Goal: Information Seeking & Learning: Learn about a topic

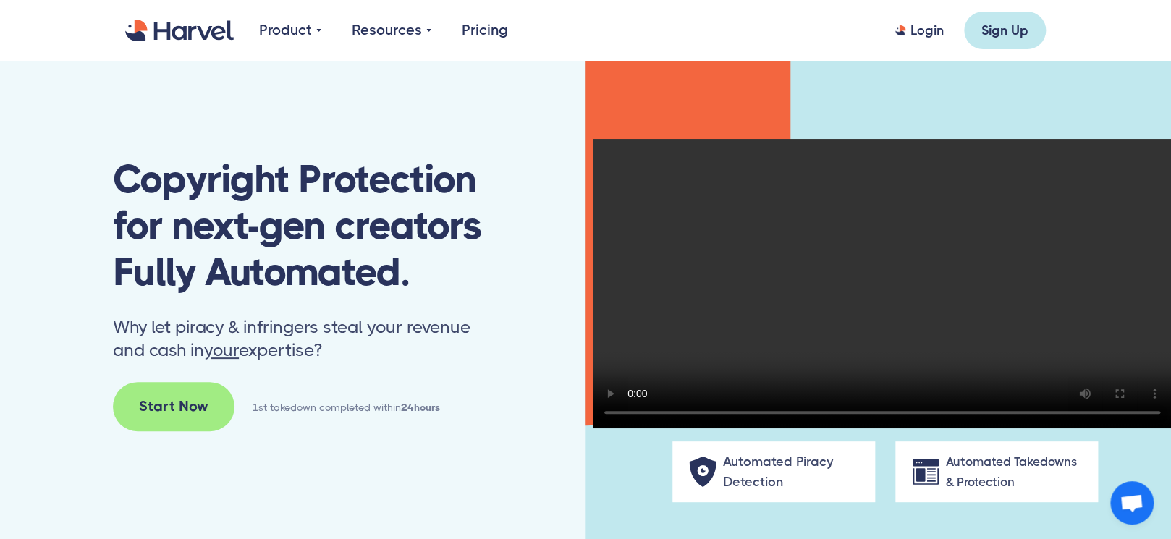
click at [627, 502] on div "Automated Piracy Detection Automated Takedowns & Protection" at bounding box center [877, 304] width 585 height 486
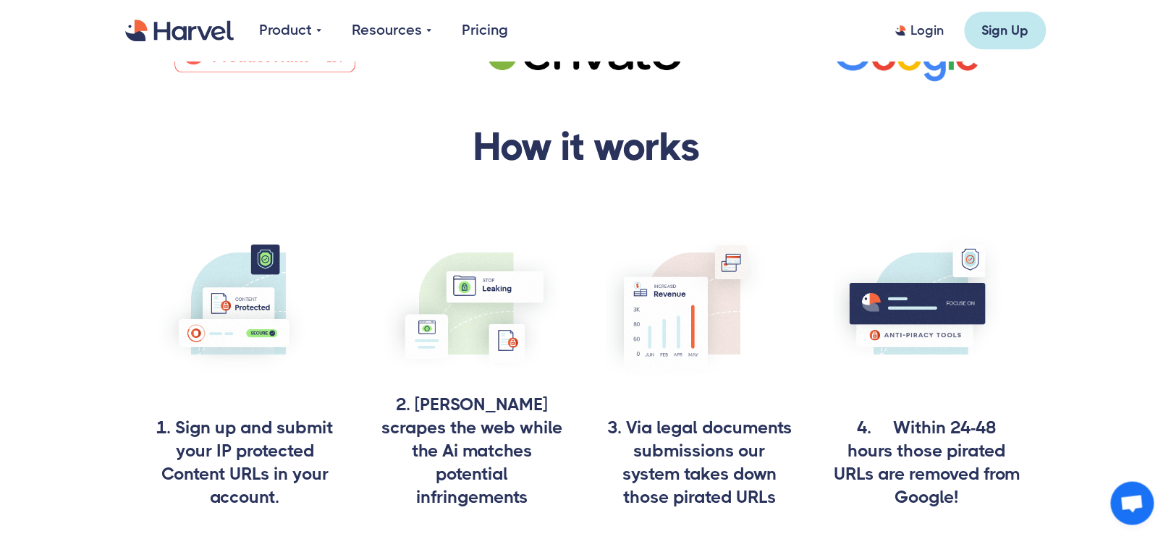
scroll to position [619, 0]
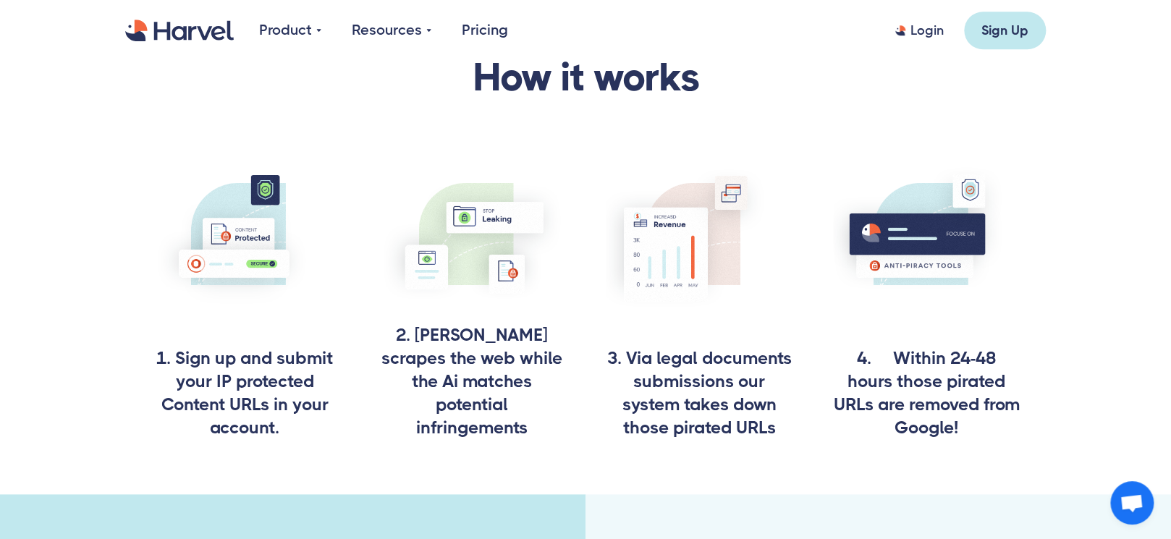
click at [731, 386] on h4 "3. Via legal documents submissions our system takes down those pirated URLs" at bounding box center [699, 393] width 187 height 93
click at [948, 362] on h4 "4. Within 24-48 hours those pirated URLs are removed from Google!" at bounding box center [926, 393] width 187 height 93
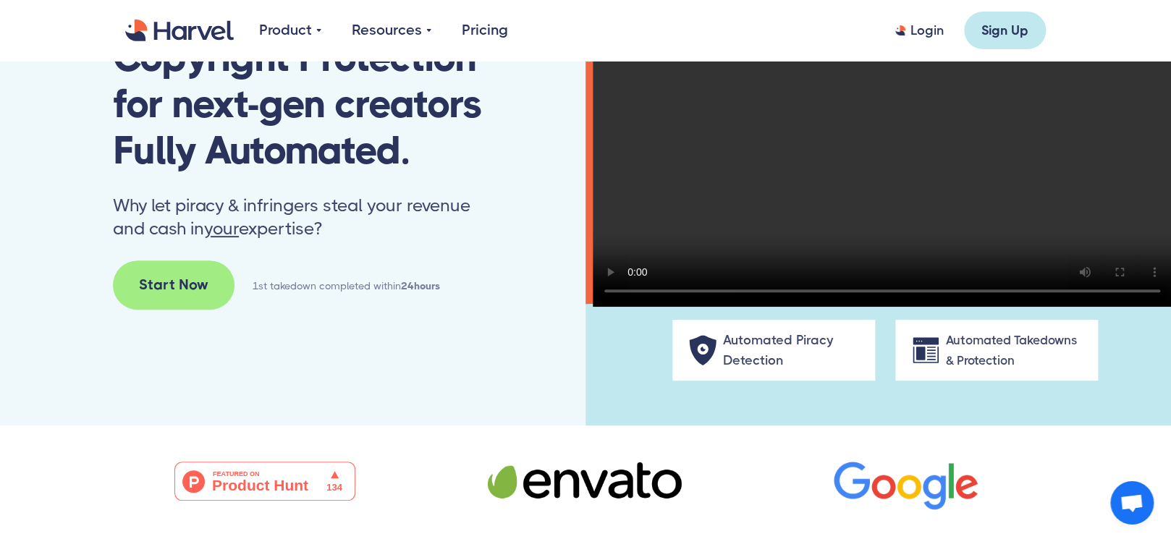
scroll to position [0, 0]
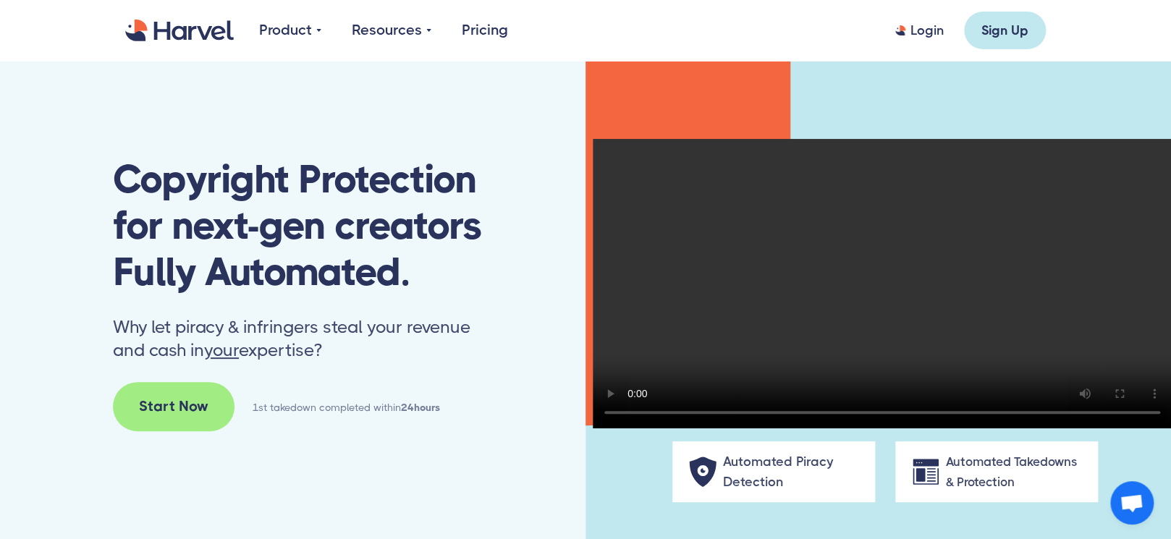
click at [480, 31] on link "Pricing" at bounding box center [485, 31] width 46 height 22
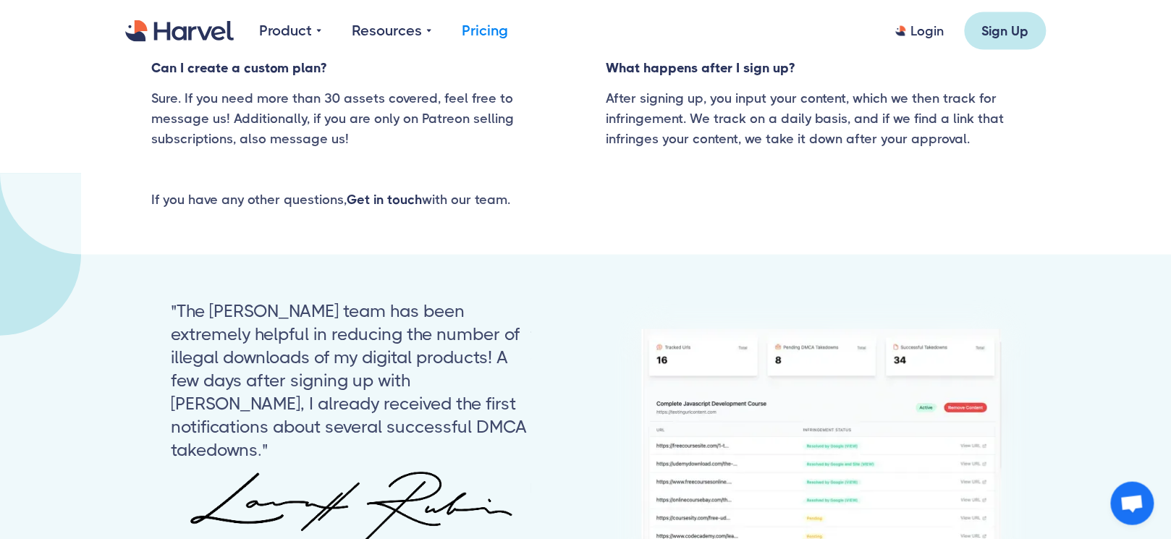
scroll to position [1239, 0]
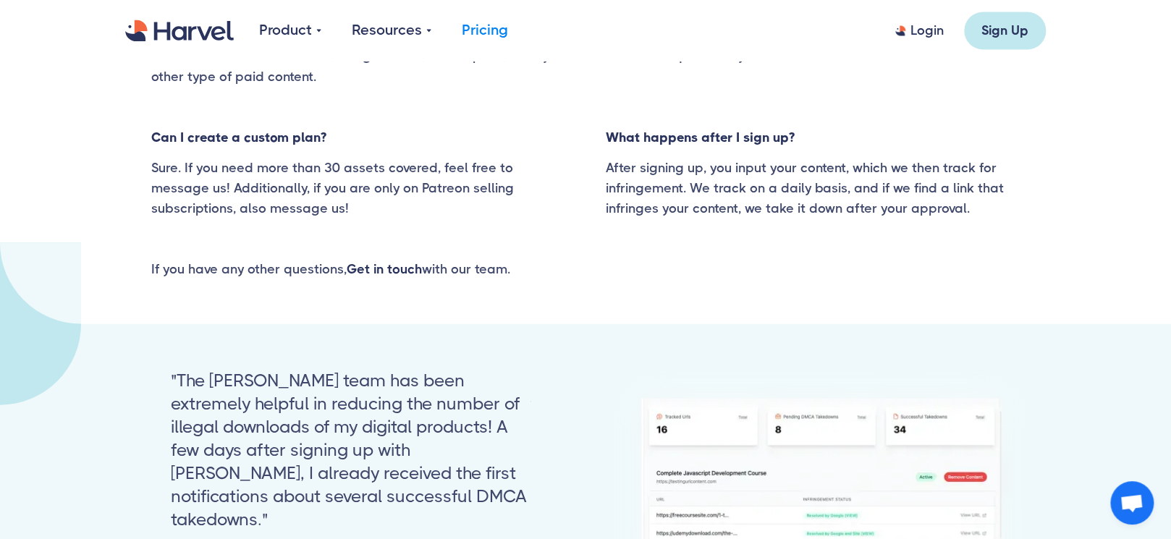
click at [355, 368] on div ""The [PERSON_NAME] team has been extremely helpful in reducing the number of il…" at bounding box center [351, 449] width 360 height 162
click at [433, 409] on div ""The Harvel team has been extremely helpful in reducing the number of illegal d…" at bounding box center [351, 449] width 360 height 162
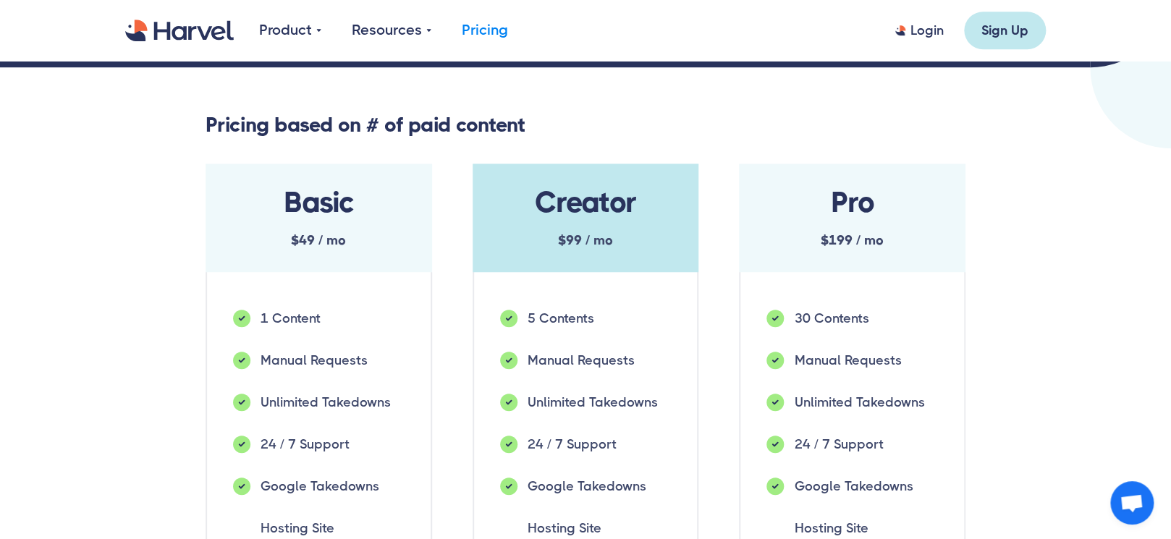
scroll to position [387, 0]
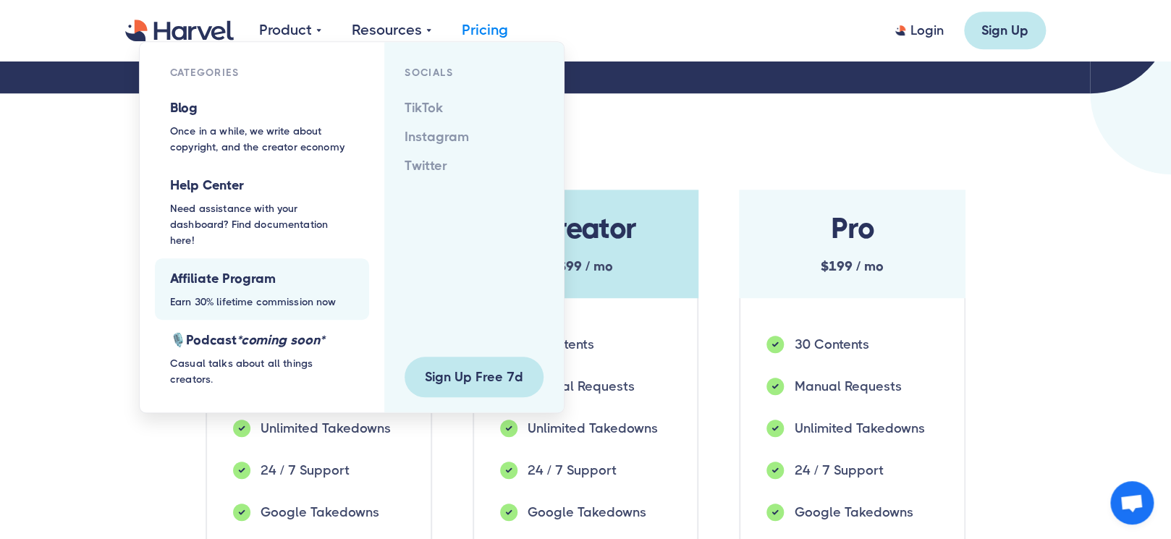
click at [230, 268] on h6 "Affiliate Program" at bounding box center [262, 278] width 184 height 20
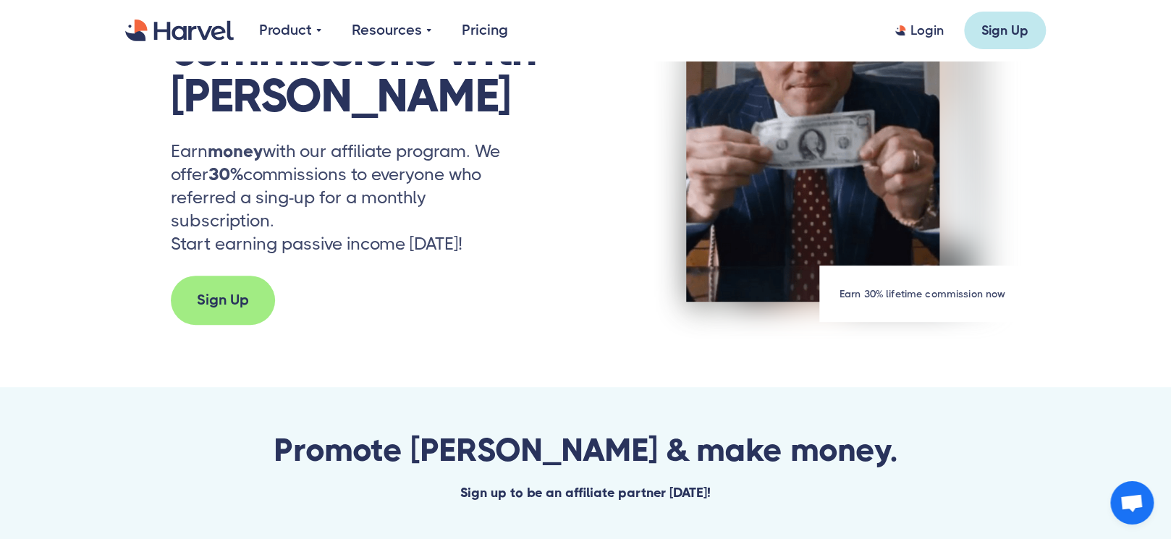
scroll to position [232, 0]
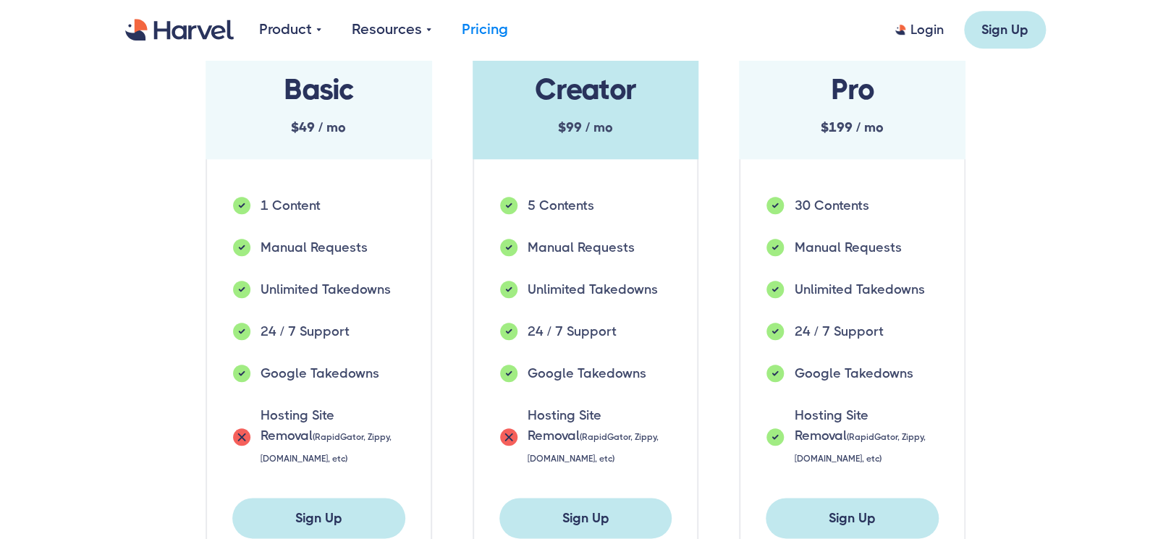
scroll to position [542, 0]
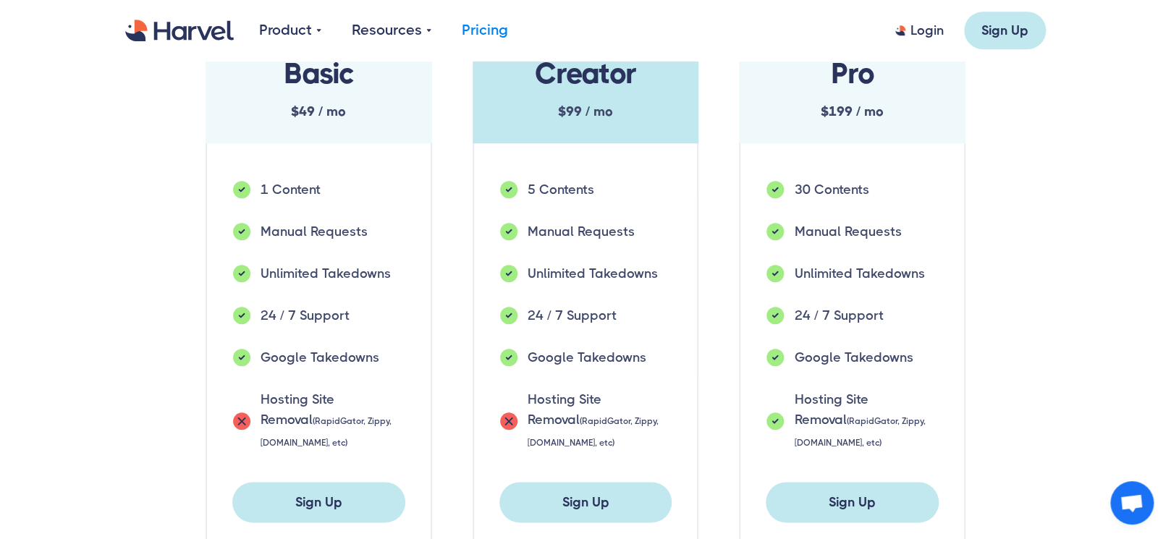
click at [604, 389] on div "Hosting Site Removal (RapidGator, Zippy, Mega.nz, etc)" at bounding box center [599, 421] width 144 height 64
click at [600, 389] on div "Hosting Site Removal (RapidGator, Zippy, Mega.nz, etc)" at bounding box center [599, 421] width 144 height 64
click at [843, 389] on div "Hosting Site Removal (RapidGator, Zippy, Mega.nz, etc)" at bounding box center [866, 421] width 144 height 64
